Goal: Information Seeking & Learning: Learn about a topic

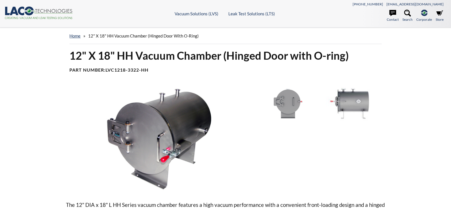
select select "Language Translate Widget"
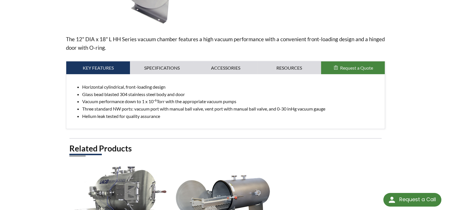
scroll to position [218, 0]
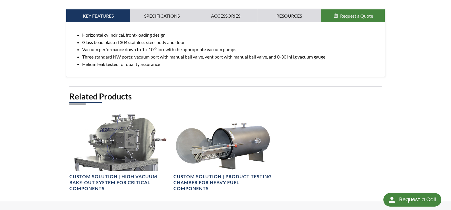
click at [162, 16] on link "Specifications" at bounding box center [162, 15] width 64 height 13
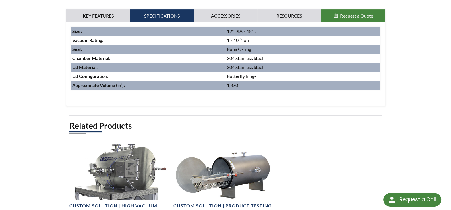
click at [98, 12] on link "Key Features" at bounding box center [98, 15] width 64 height 13
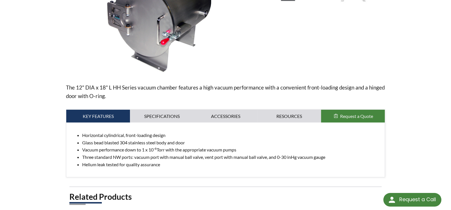
scroll to position [0, 0]
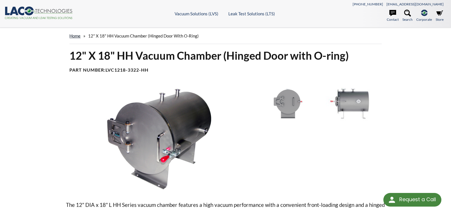
click at [75, 37] on link "home" at bounding box center [74, 35] width 11 height 5
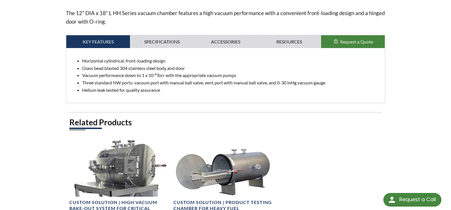
scroll to position [208, 0]
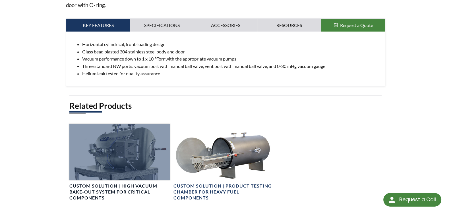
click at [134, 136] on div at bounding box center [119, 152] width 101 height 57
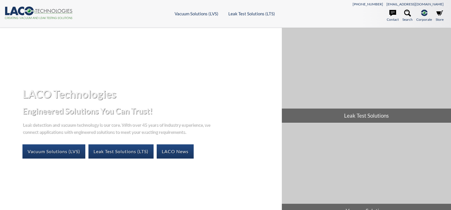
select select "Language Translate Widget"
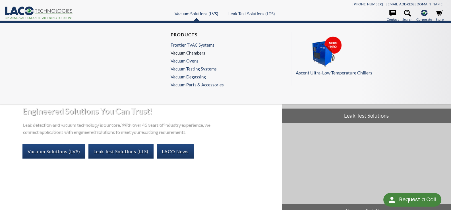
click at [186, 53] on link "Vacuum Chambers" at bounding box center [196, 52] width 50 height 5
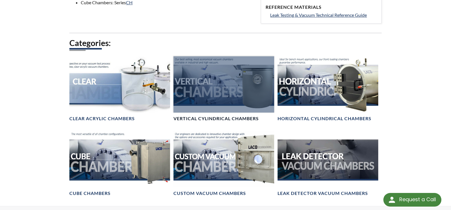
scroll to position [303, 0]
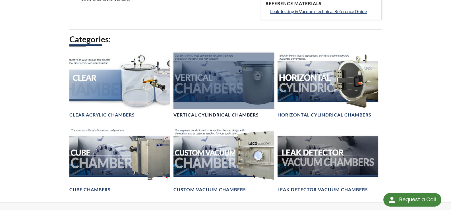
click at [200, 78] on div at bounding box center [223, 81] width 101 height 57
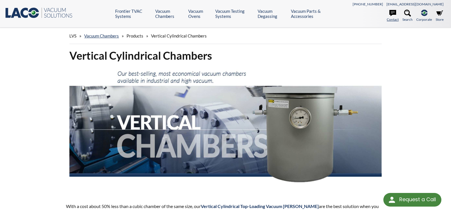
click at [392, 12] on icon at bounding box center [392, 13] width 7 height 6
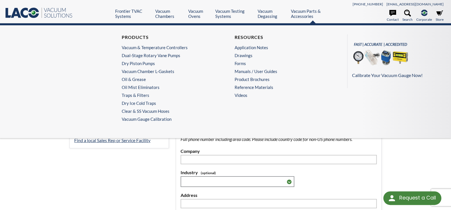
select select "Language Translate Widget"
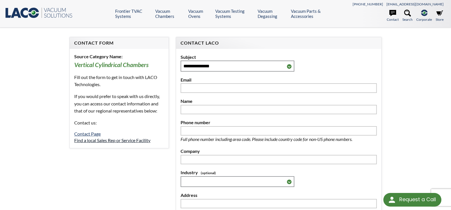
click at [138, 140] on link "Find a local Sales Rep or Service Facility" at bounding box center [112, 140] width 76 height 5
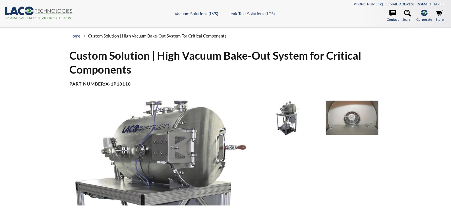
select select "Language Translate Widget"
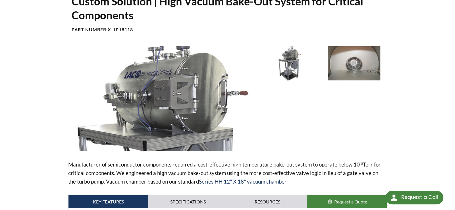
scroll to position [76, 0]
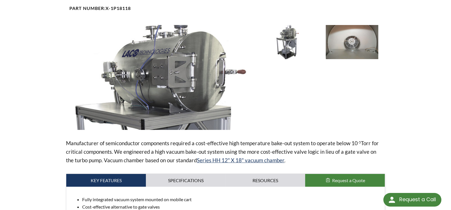
click at [287, 42] on img at bounding box center [287, 42] width 61 height 34
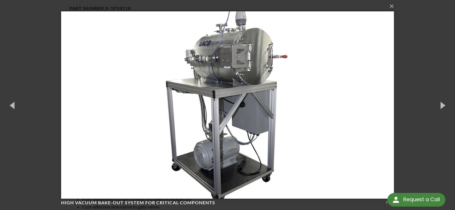
click at [240, 82] on img at bounding box center [227, 105] width 333 height 210
